Goal: Complete application form

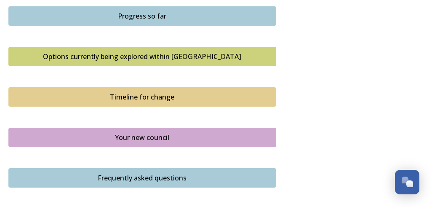
scroll to position [549, 0]
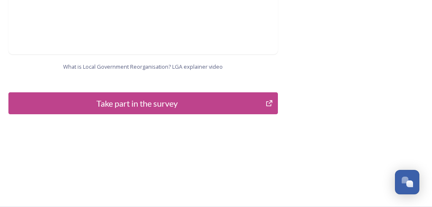
scroll to position [1248, 0]
click at [129, 104] on div "Take part in the survey" at bounding box center [137, 103] width 248 height 13
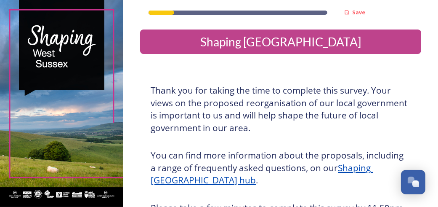
click at [145, 150] on div "Thank you for taking the time to complete this survey. Your views on the propos…" at bounding box center [280, 206] width 273 height 254
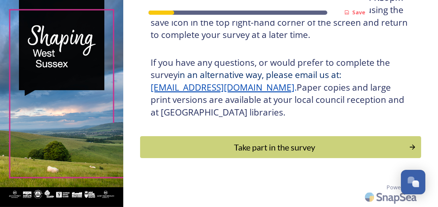
scroll to position [328, 0]
click at [247, 145] on div "Take part in the survey" at bounding box center [274, 147] width 262 height 13
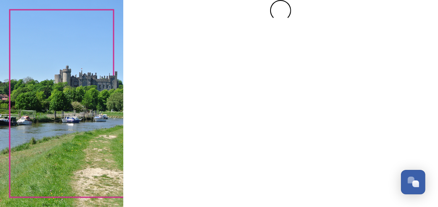
scroll to position [0, 0]
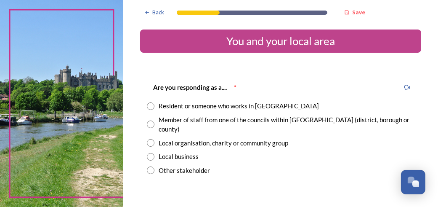
click at [151, 103] on input "radio" at bounding box center [151, 106] width 8 height 8
radio input "true"
click at [147, 120] on input "radio" at bounding box center [151, 124] width 8 height 8
radio input "true"
click at [147, 102] on input "radio" at bounding box center [151, 106] width 8 height 8
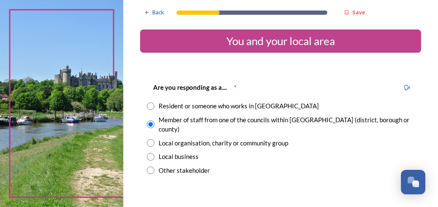
radio input "true"
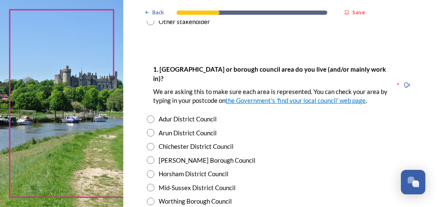
scroll to position [150, 0]
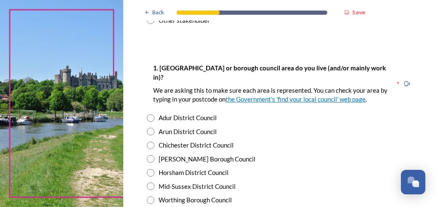
click at [152, 141] on input "radio" at bounding box center [151, 145] width 8 height 8
radio input "true"
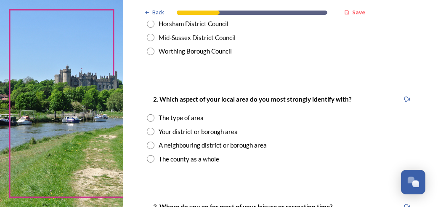
scroll to position [300, 0]
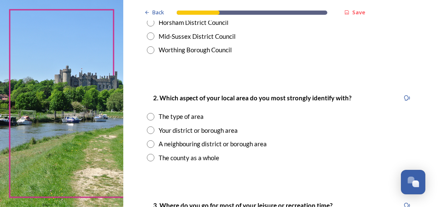
click at [151, 126] on input "radio" at bounding box center [151, 130] width 8 height 8
radio input "true"
click at [240, 168] on div "Back Save You and your local area Are you responding as a.... * Resident or som…" at bounding box center [280, 204] width 281 height 1009
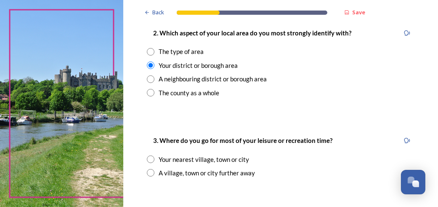
scroll to position [366, 0]
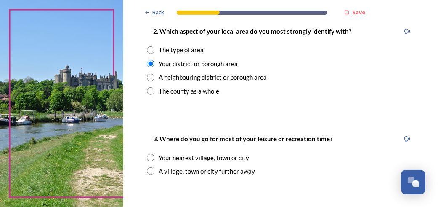
click at [152, 167] on input "radio" at bounding box center [151, 171] width 8 height 8
radio input "true"
click at [212, 176] on div "Back Save You and your local area Are you responding as a.... * Resident or som…" at bounding box center [280, 182] width 281 height 1097
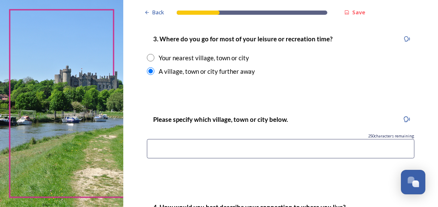
scroll to position [483, 0]
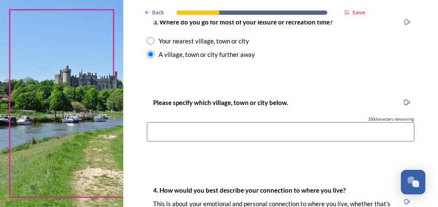
click at [174, 122] on input at bounding box center [281, 131] width 268 height 19
type input "Chichester"
click at [193, 146] on div "Back Save You and your local area Are you responding as a.... * Resident or som…" at bounding box center [280, 65] width 281 height 1097
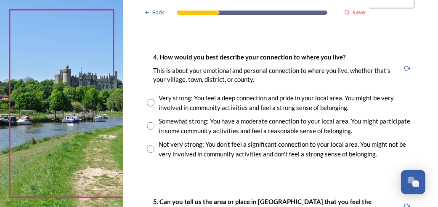
scroll to position [632, 0]
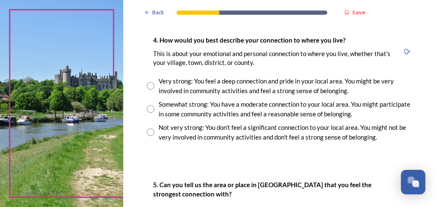
click at [152, 105] on input "radio" at bounding box center [151, 109] width 8 height 8
radio input "true"
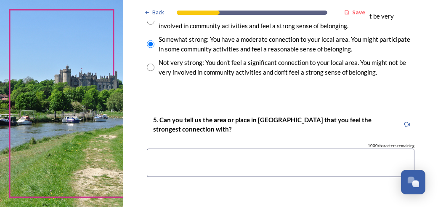
scroll to position [699, 0]
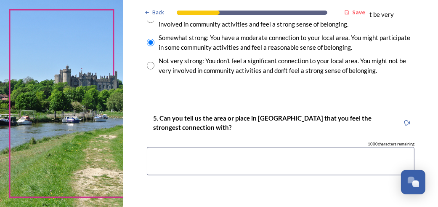
click at [166, 147] on textarea at bounding box center [281, 161] width 268 height 28
type textarea "Chichester"
click at [181, 173] on div "5. Can you tell us the area or place in West Sussex that you feel the strongest…" at bounding box center [280, 147] width 281 height 87
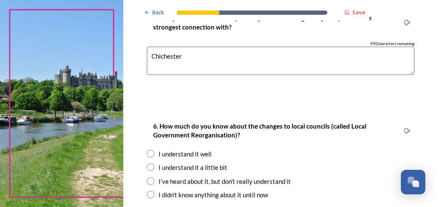
scroll to position [815, 0]
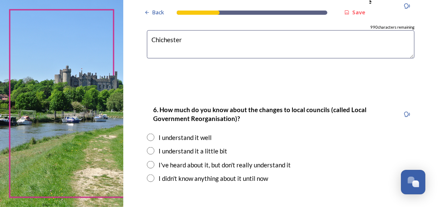
click at [151, 133] on input "radio" at bounding box center [151, 137] width 8 height 8
radio input "true"
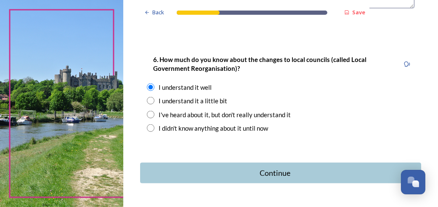
scroll to position [878, 0]
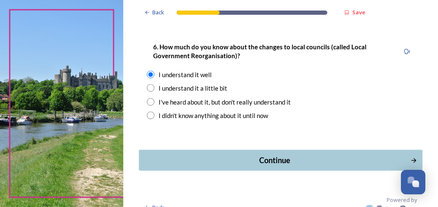
click at [265, 154] on div "Continue" at bounding box center [274, 159] width 263 height 11
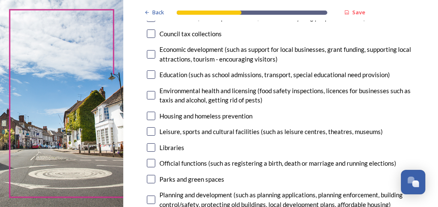
scroll to position [183, 0]
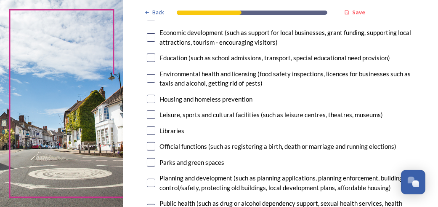
click at [152, 116] on input "checkbox" at bounding box center [151, 114] width 8 height 8
checkbox input "true"
click at [152, 132] on input "checkbox" at bounding box center [151, 130] width 8 height 8
checkbox input "true"
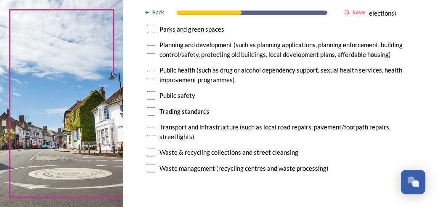
scroll to position [300, 0]
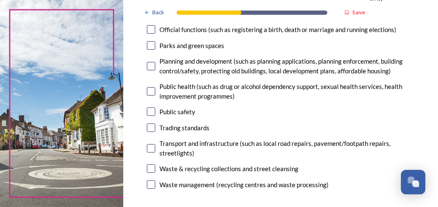
click at [151, 170] on input "checkbox" at bounding box center [151, 168] width 8 height 8
checkbox input "true"
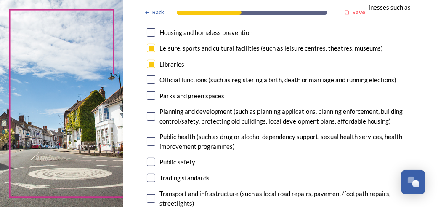
scroll to position [266, 0]
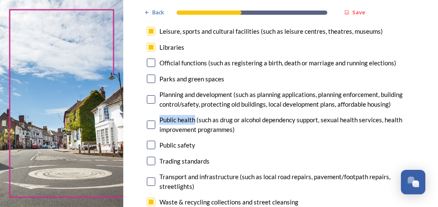
drag, startPoint x: 197, startPoint y: 117, endPoint x: 150, endPoint y: 120, distance: 47.2
click at [150, 120] on div "Public health (such as drug or alcohol dependency support, sexual health servic…" at bounding box center [281, 124] width 268 height 19
checkbox input "true"
click at [152, 79] on input "checkbox" at bounding box center [151, 78] width 8 height 8
checkbox input "true"
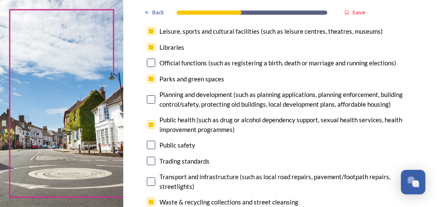
click at [154, 101] on input "checkbox" at bounding box center [151, 99] width 8 height 8
click at [151, 100] on input "checkbox" at bounding box center [151, 99] width 8 height 8
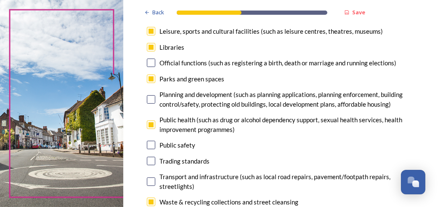
click at [151, 100] on input "checkbox" at bounding box center [151, 99] width 8 height 8
checkbox input "false"
click at [152, 125] on input "checkbox" at bounding box center [151, 124] width 8 height 8
checkbox input "false"
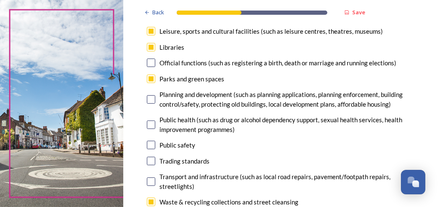
click at [152, 99] on input "checkbox" at bounding box center [151, 99] width 8 height 8
checkbox input "true"
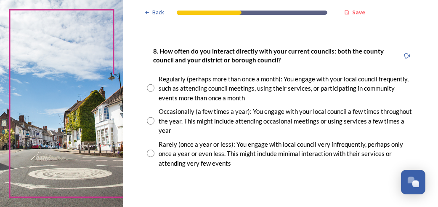
scroll to position [499, 0]
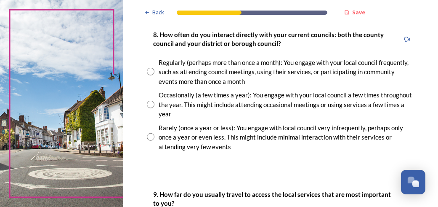
click at [151, 137] on input "radio" at bounding box center [151, 137] width 8 height 8
radio input "true"
click at [172, 168] on div "Back Save Your local services 7. Council services will continue, no matter what…" at bounding box center [280, 66] width 281 height 1130
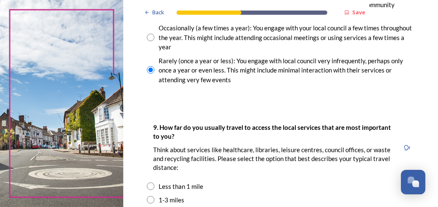
scroll to position [582, 0]
